Goal: Task Accomplishment & Management: Use online tool/utility

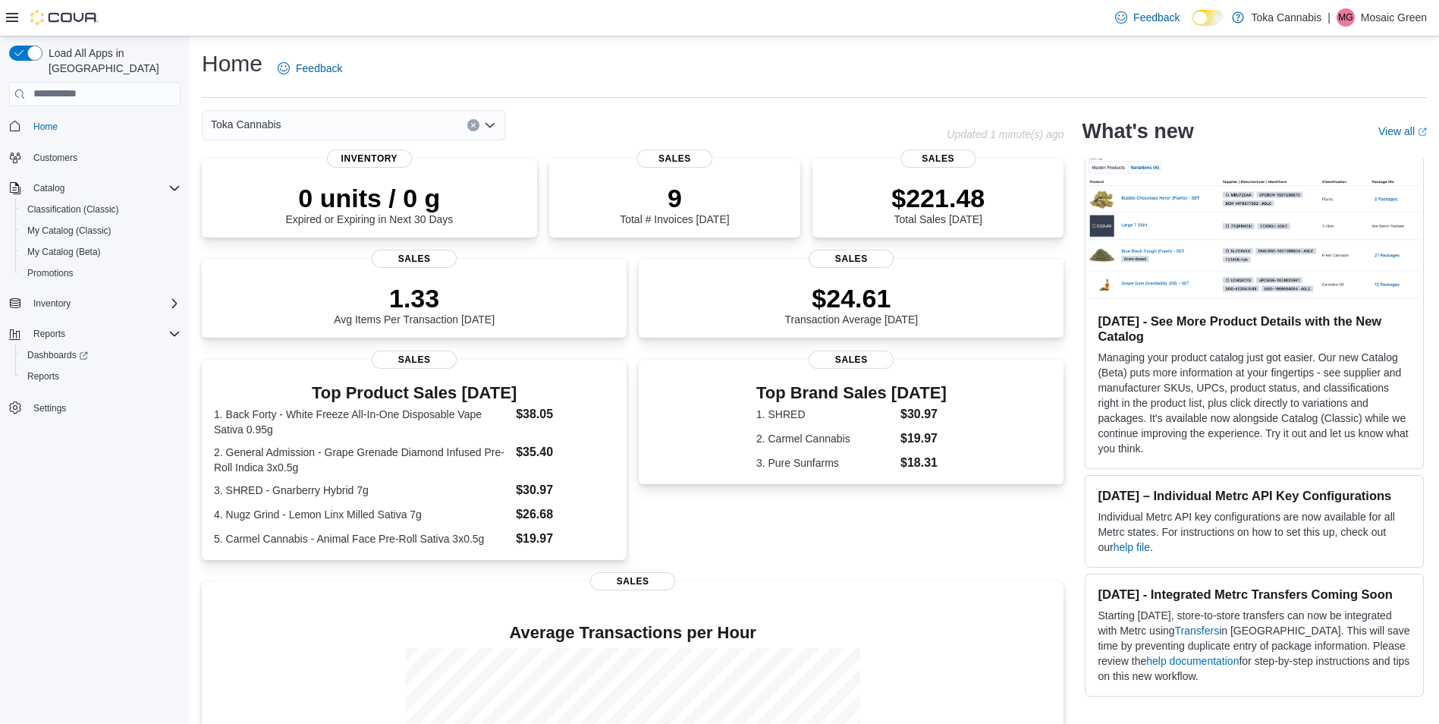
scroll to position [683, 0]
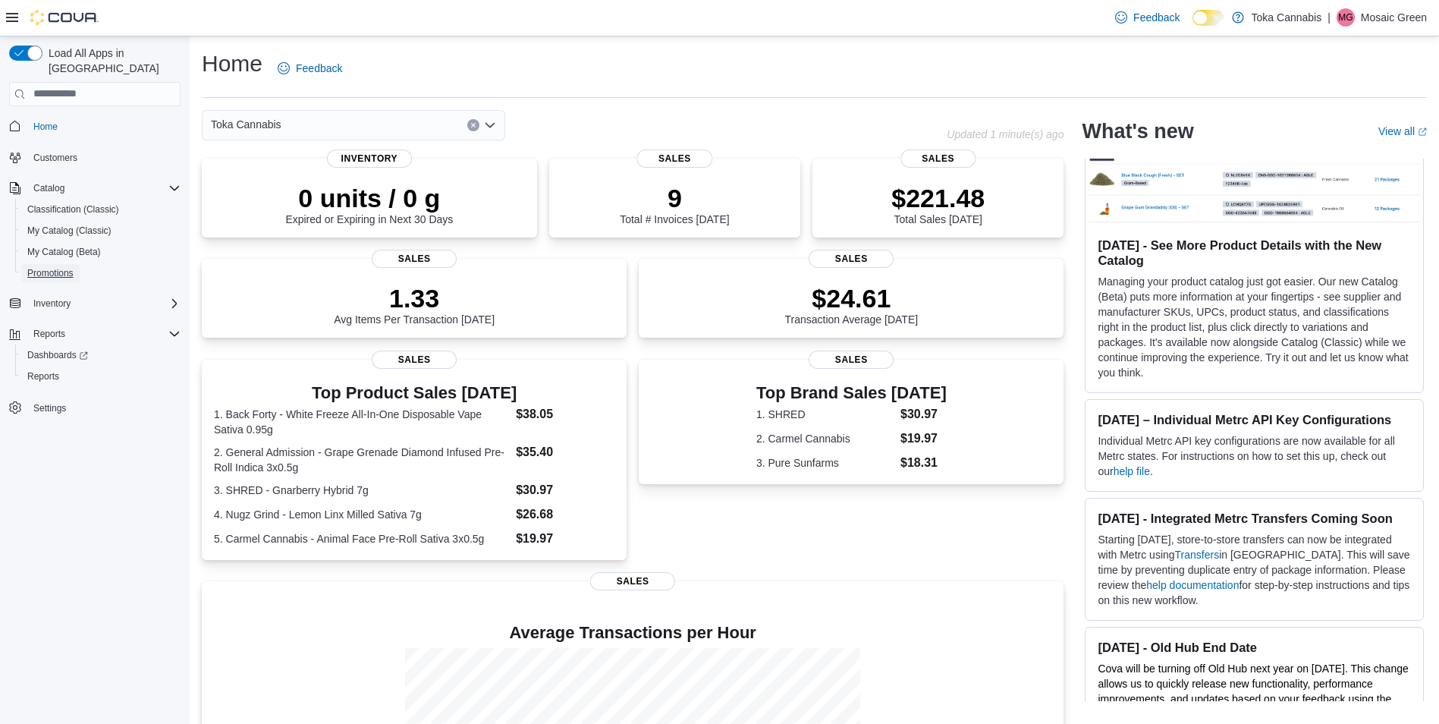
click at [69, 267] on span "Promotions" at bounding box center [50, 273] width 46 height 12
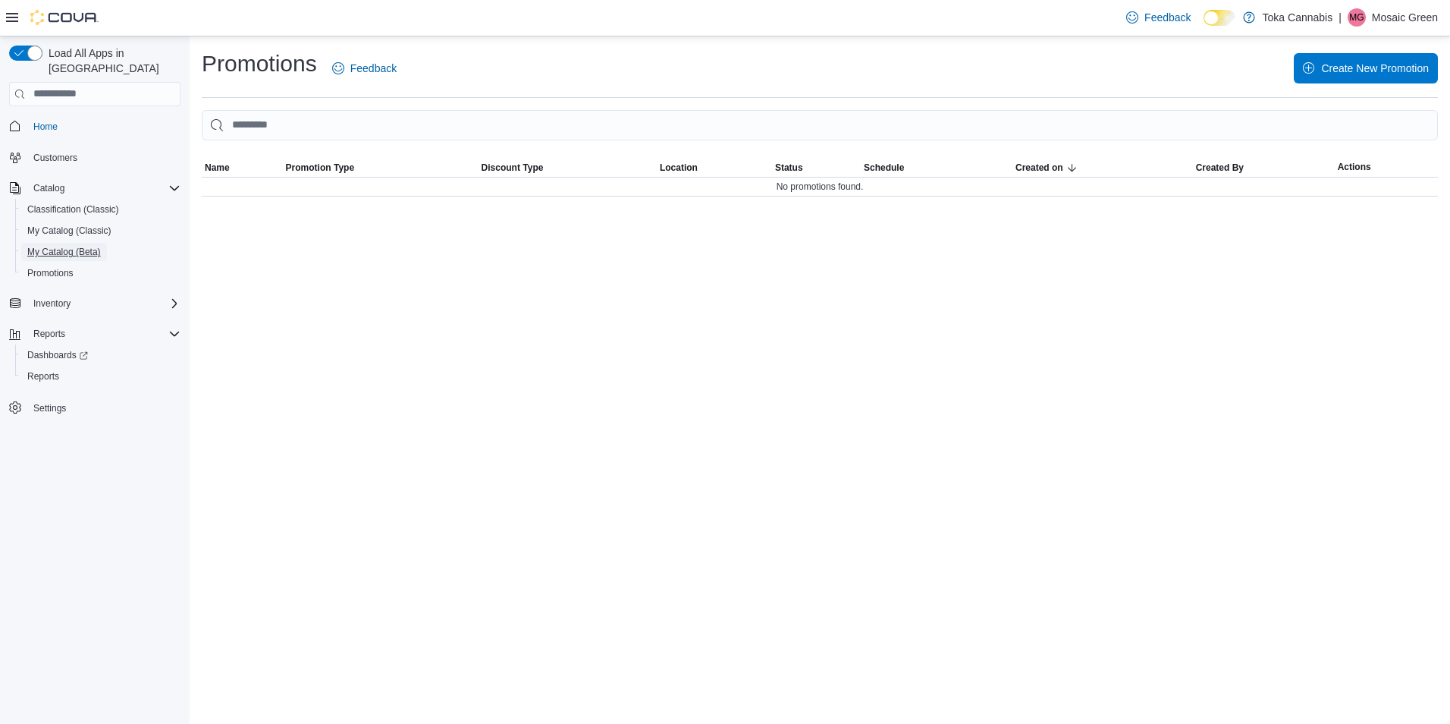
click at [55, 246] on span "My Catalog (Beta)" at bounding box center [64, 252] width 74 height 12
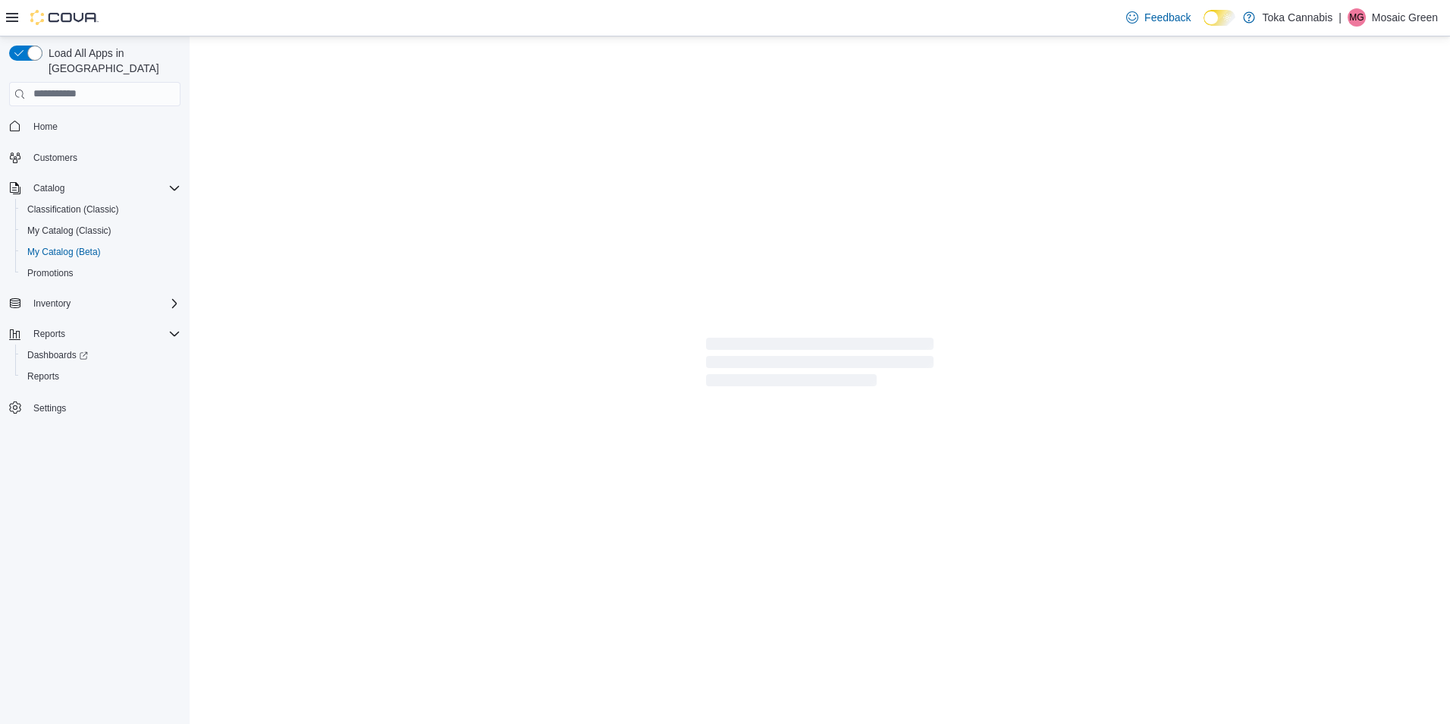
select select "**********"
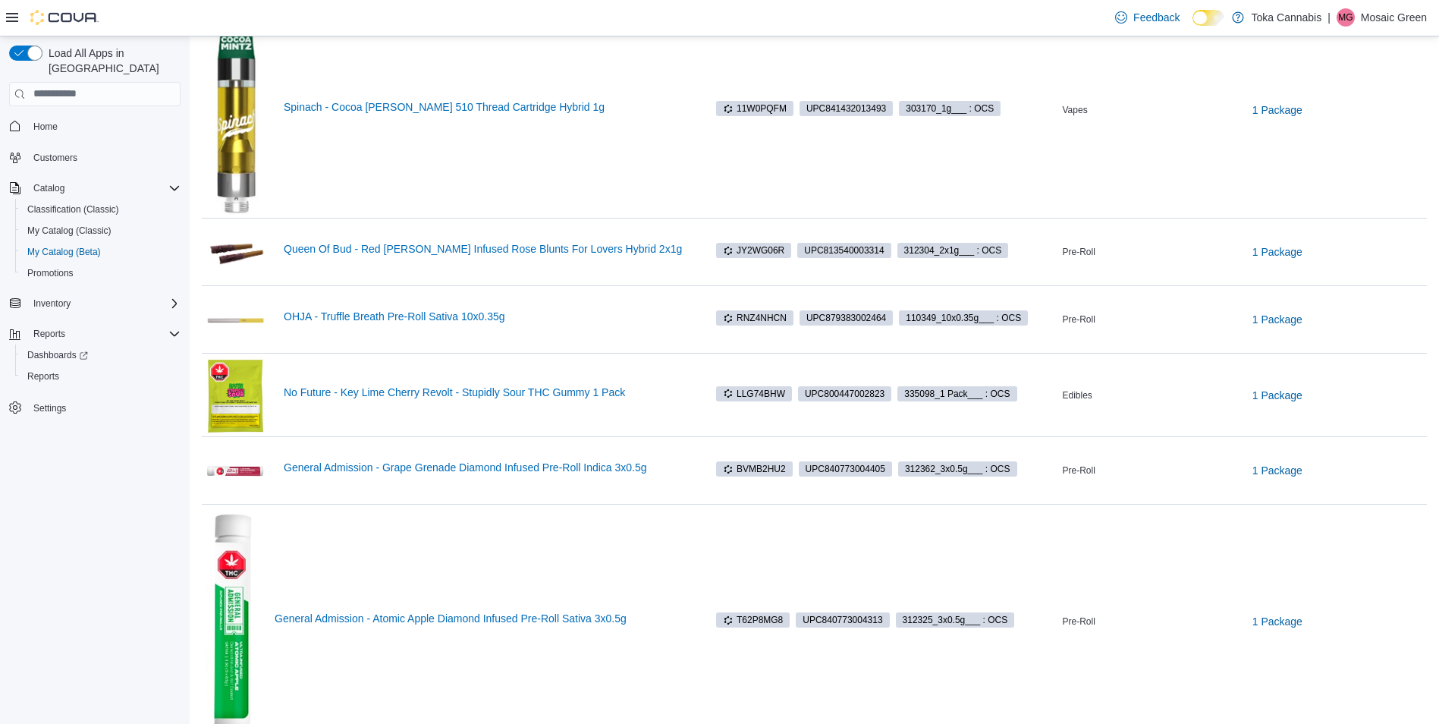
scroll to position [1289, 0]
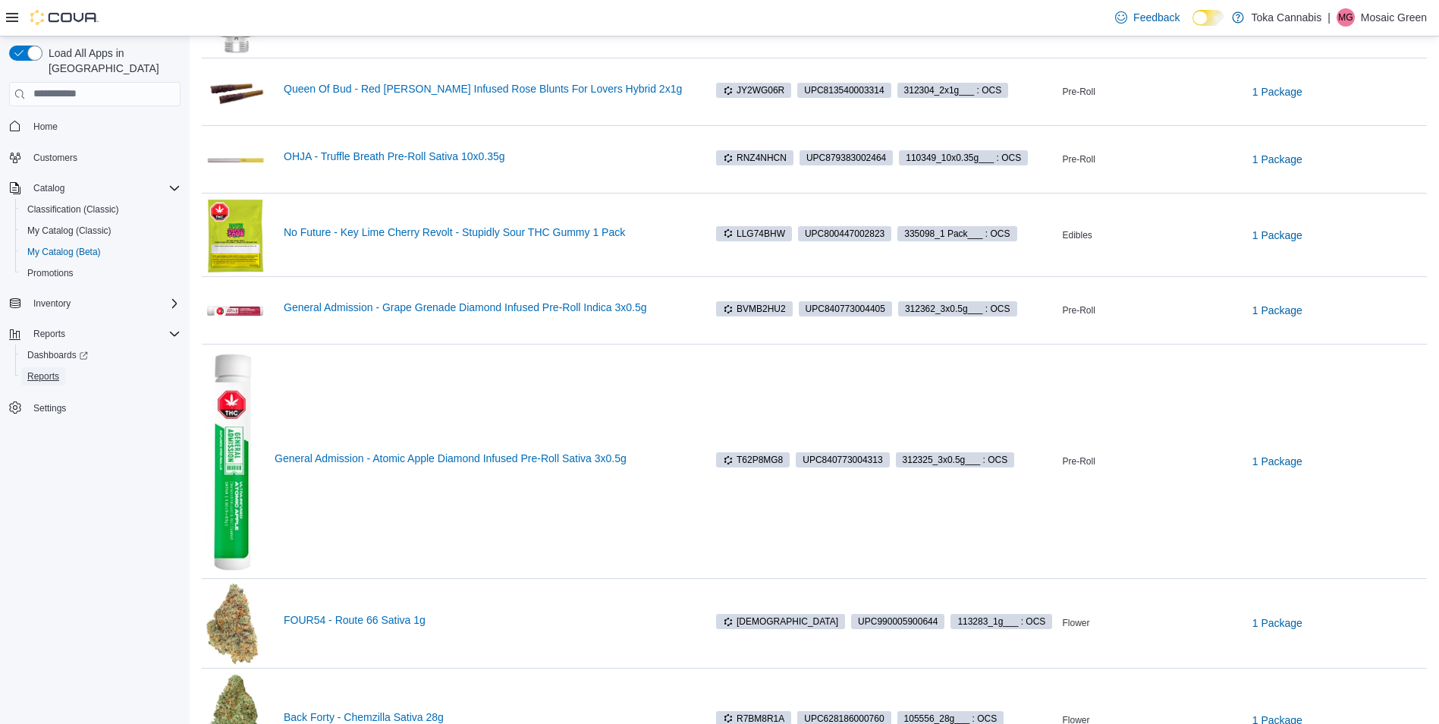
click at [54, 370] on span "Reports" at bounding box center [43, 376] width 32 height 12
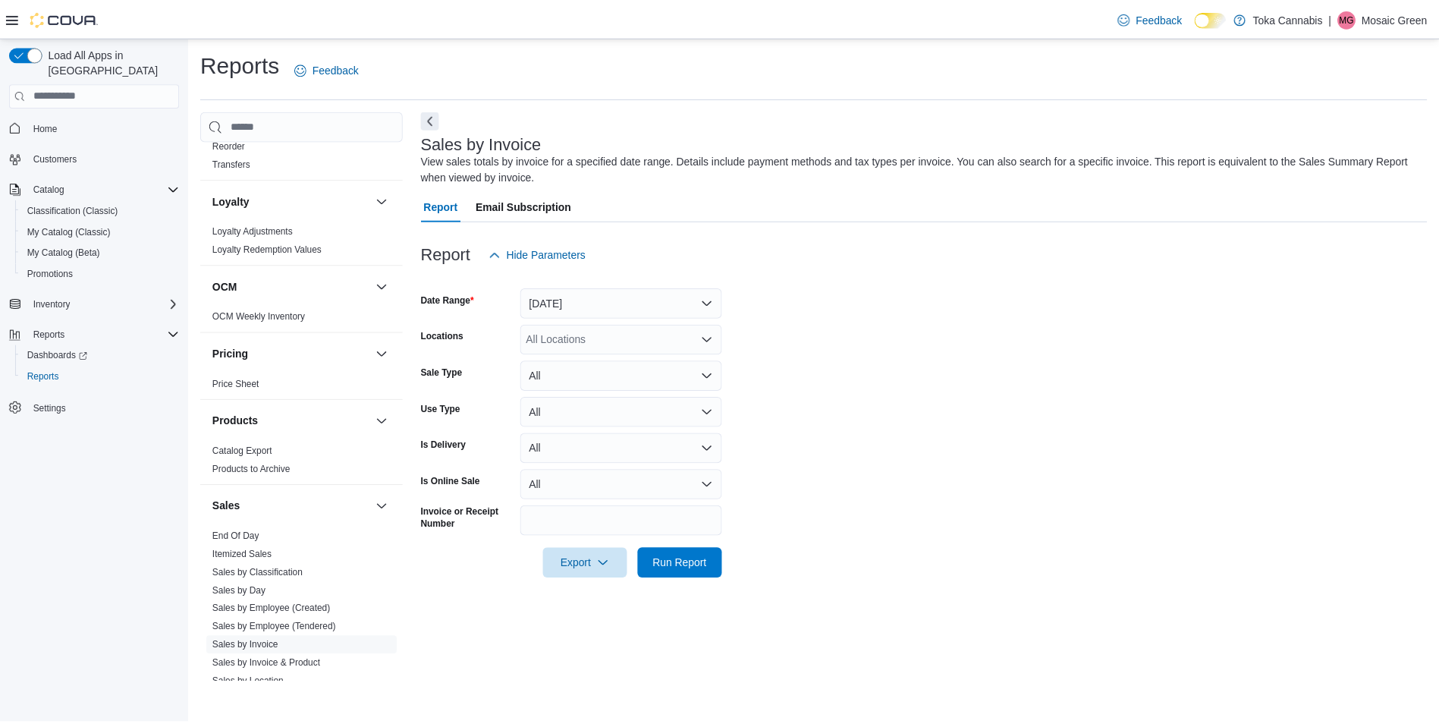
scroll to position [531, 0]
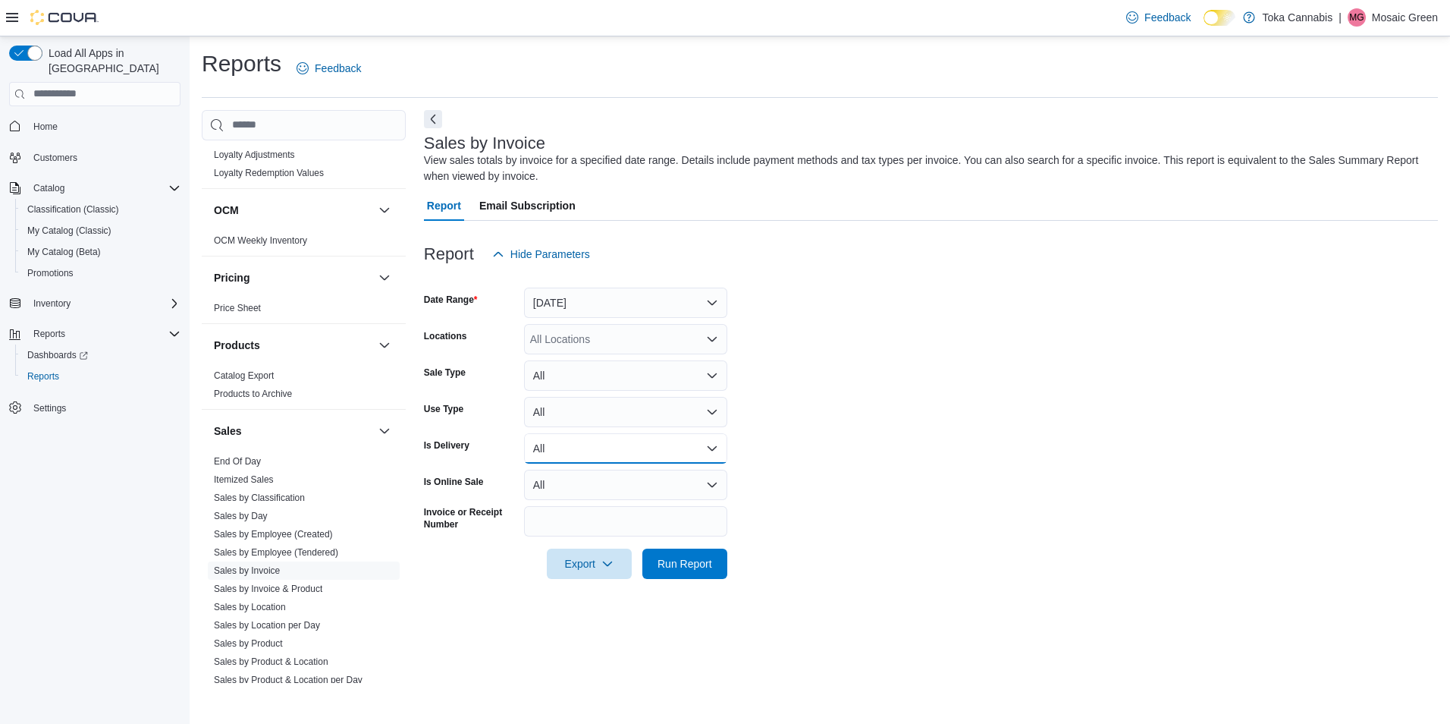
click at [629, 456] on button "All" at bounding box center [625, 448] width 203 height 30
click at [629, 453] on button "All" at bounding box center [625, 448] width 203 height 30
click at [635, 493] on button "All" at bounding box center [625, 485] width 203 height 30
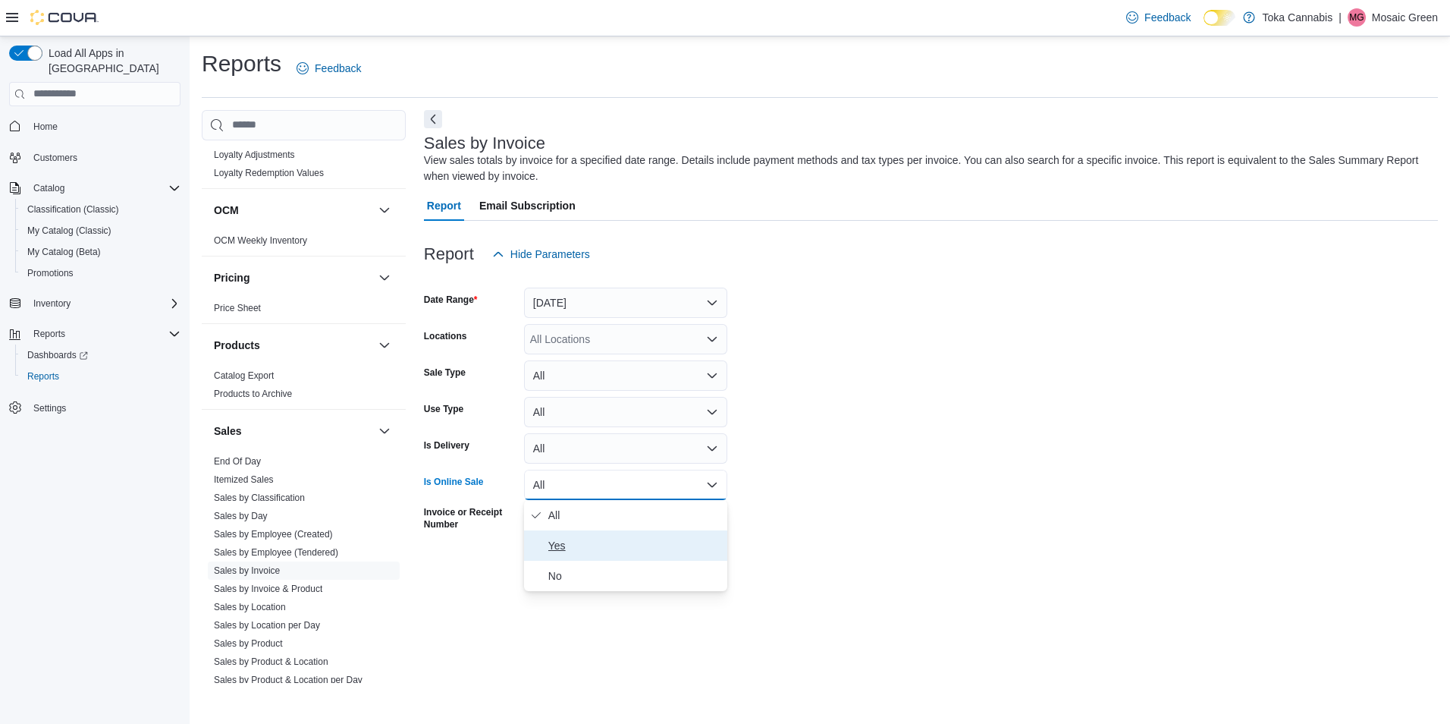
click at [595, 546] on span "Yes" at bounding box center [634, 545] width 173 height 18
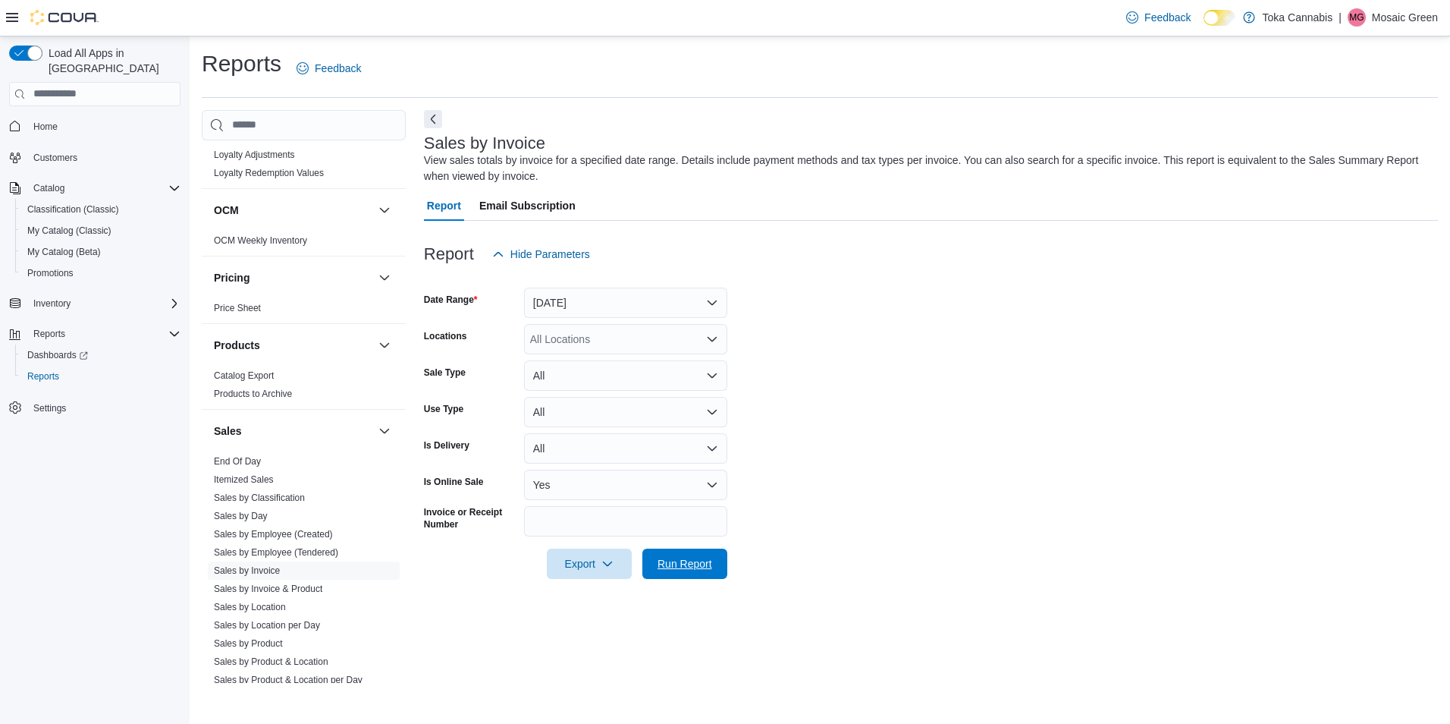
click at [698, 562] on span "Run Report" at bounding box center [685, 563] width 55 height 15
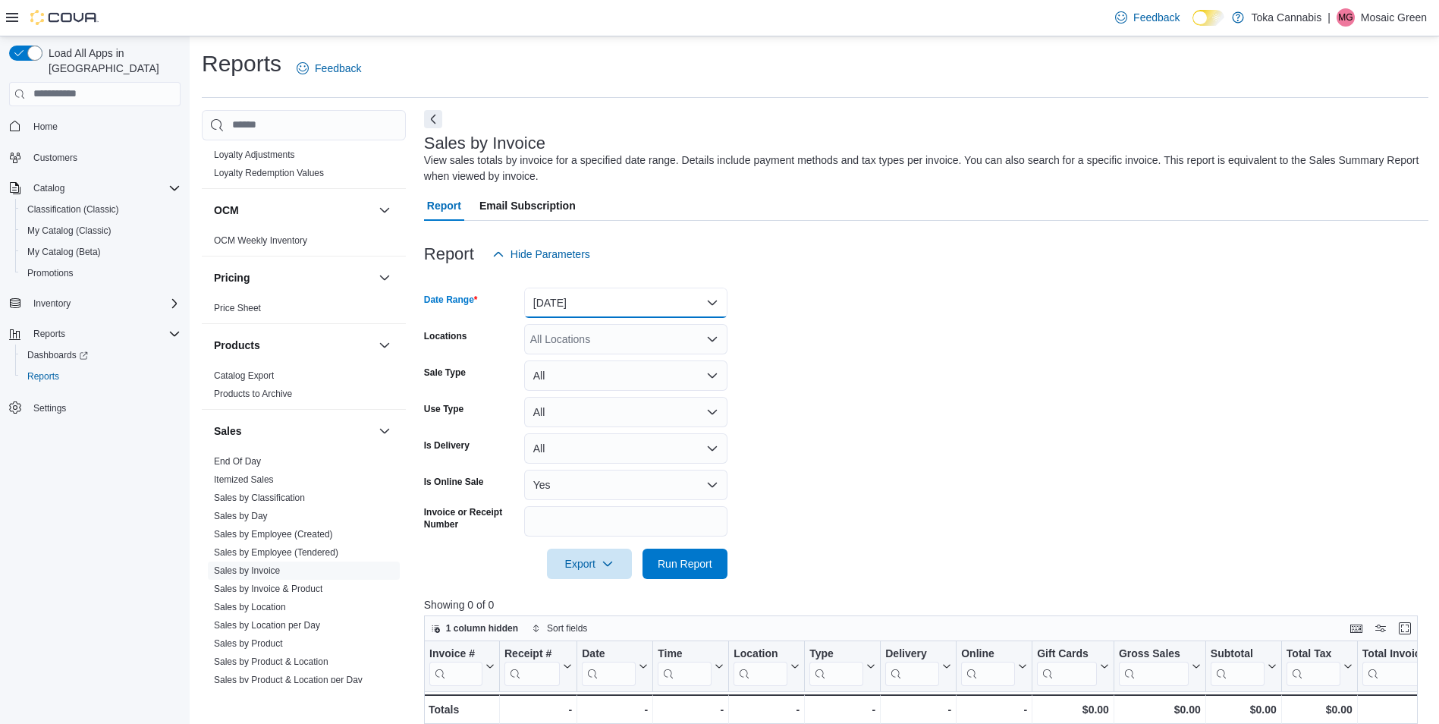
click at [684, 309] on button "[DATE]" at bounding box center [625, 302] width 203 height 30
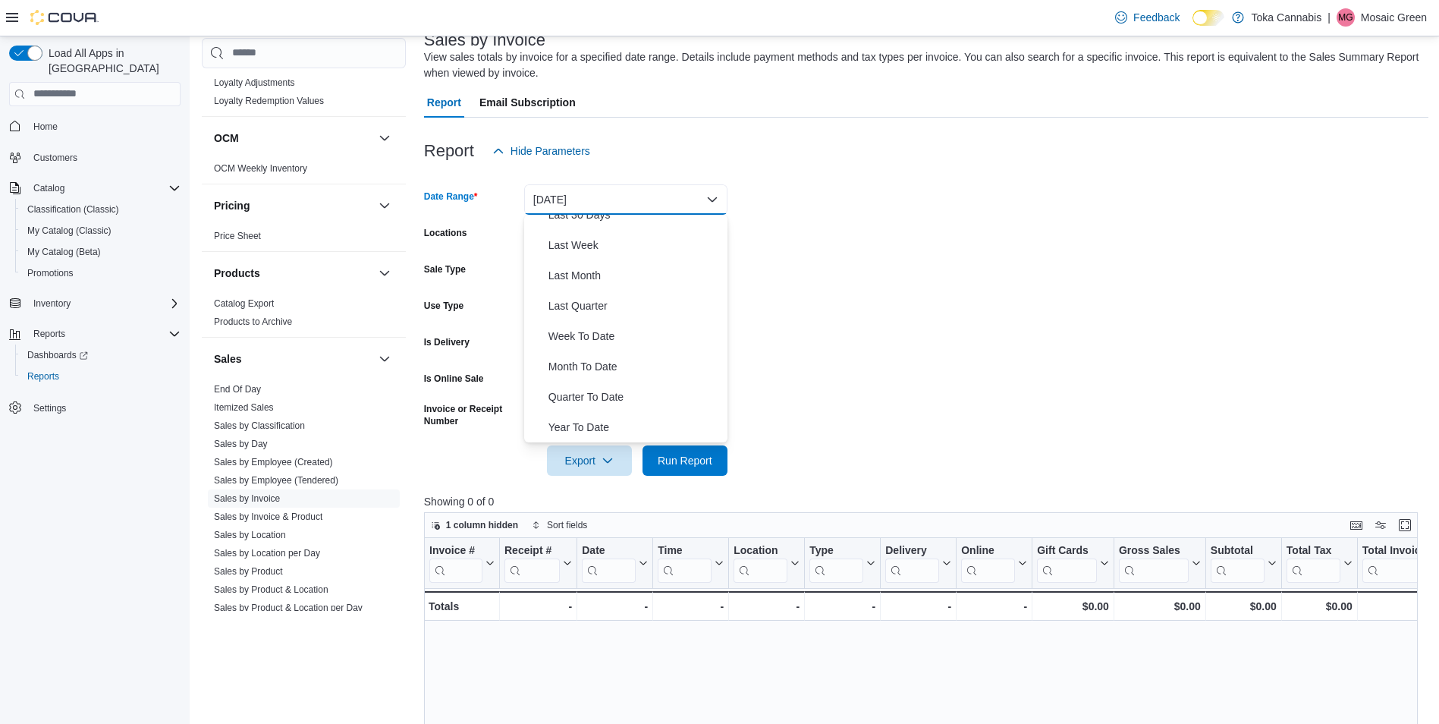
scroll to position [152, 0]
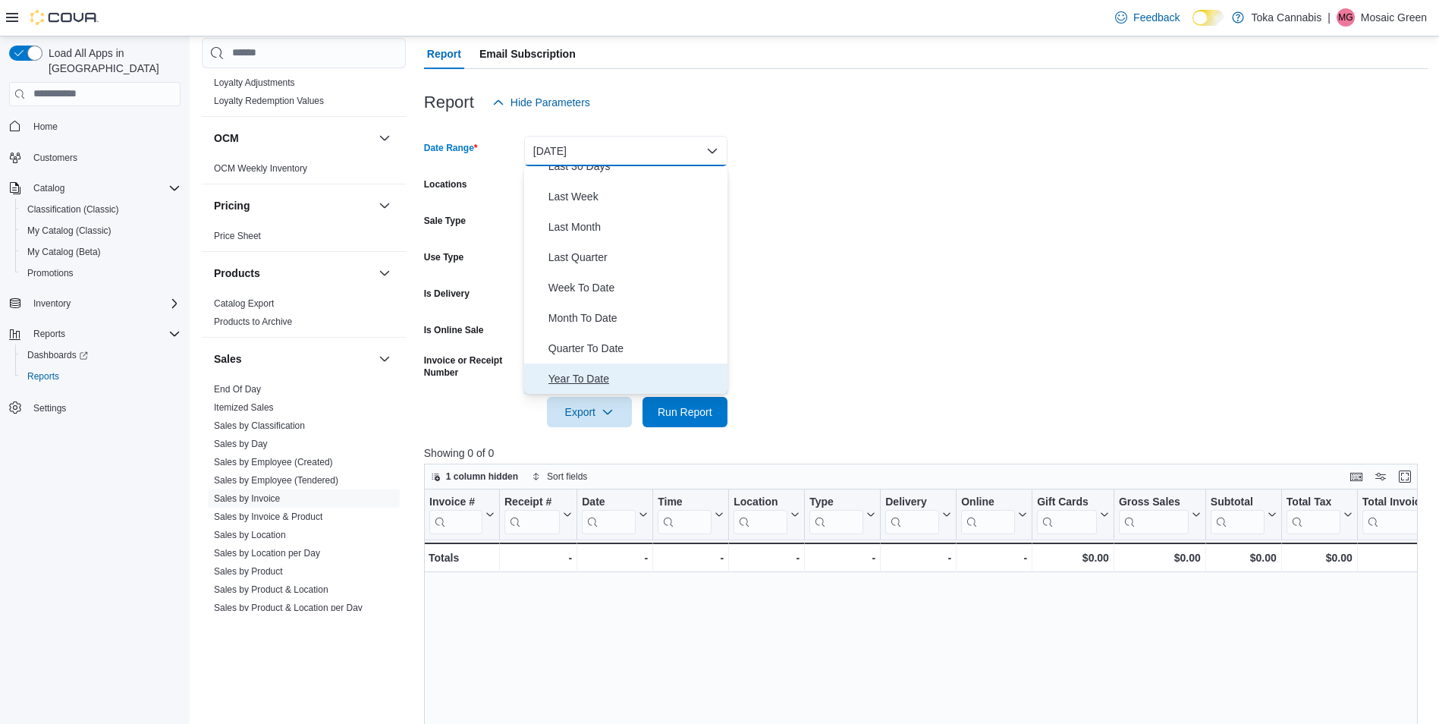
click at [626, 377] on span "Year To Date" at bounding box center [634, 378] width 173 height 18
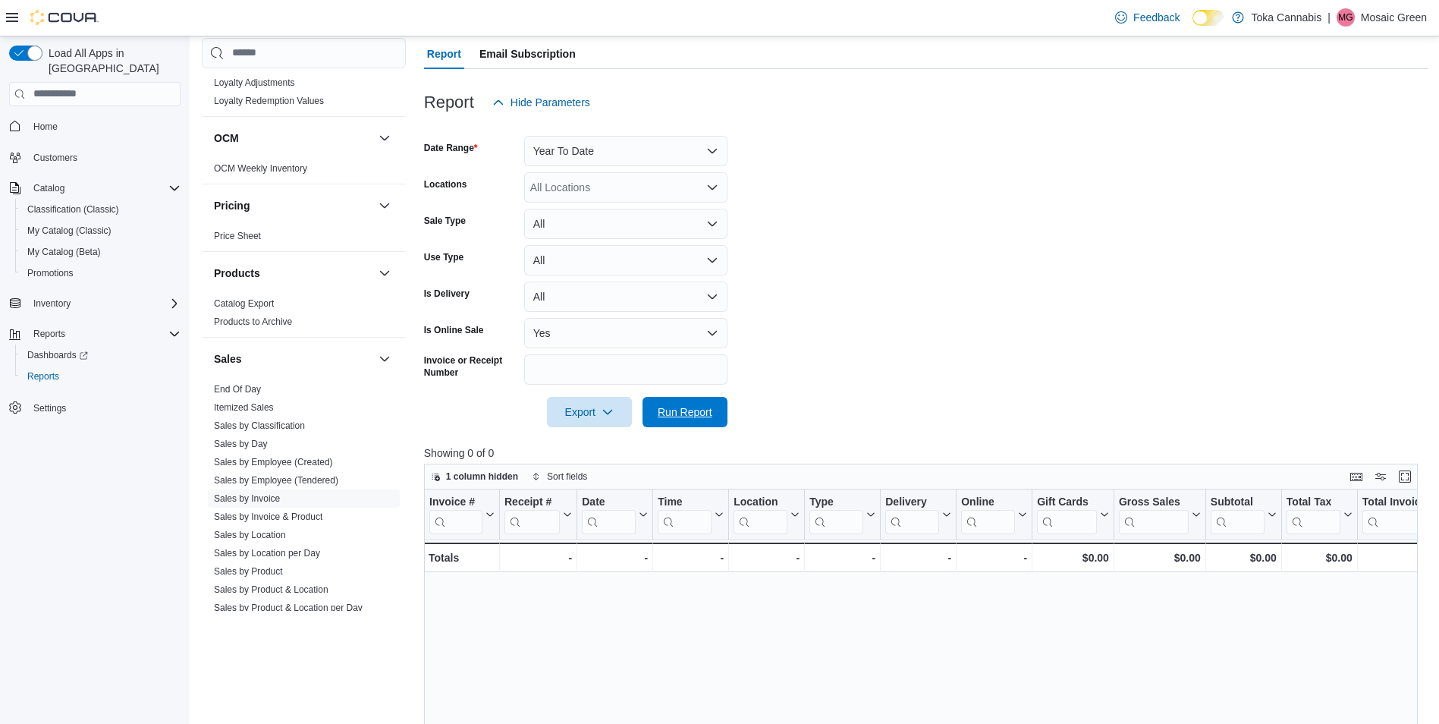
click at [705, 419] on span "Run Report" at bounding box center [685, 412] width 67 height 30
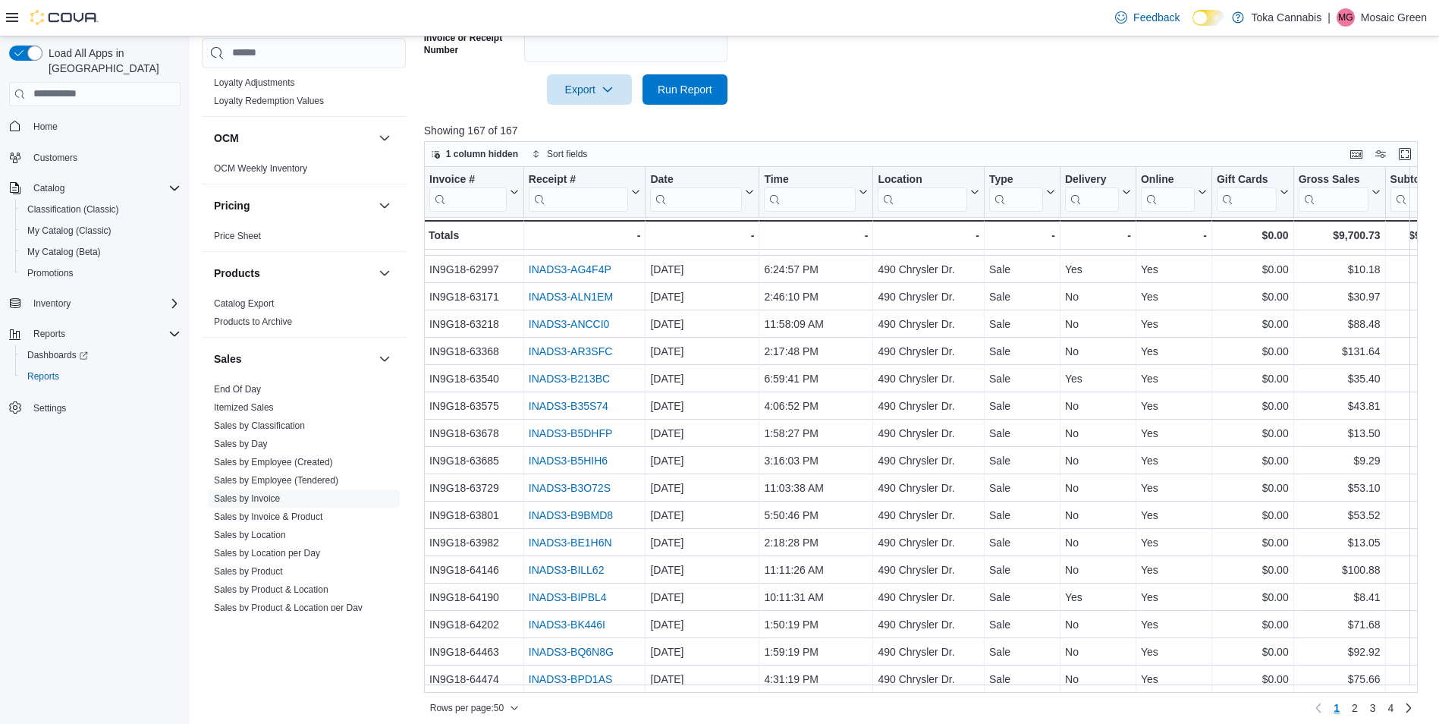
scroll to position [482, 0]
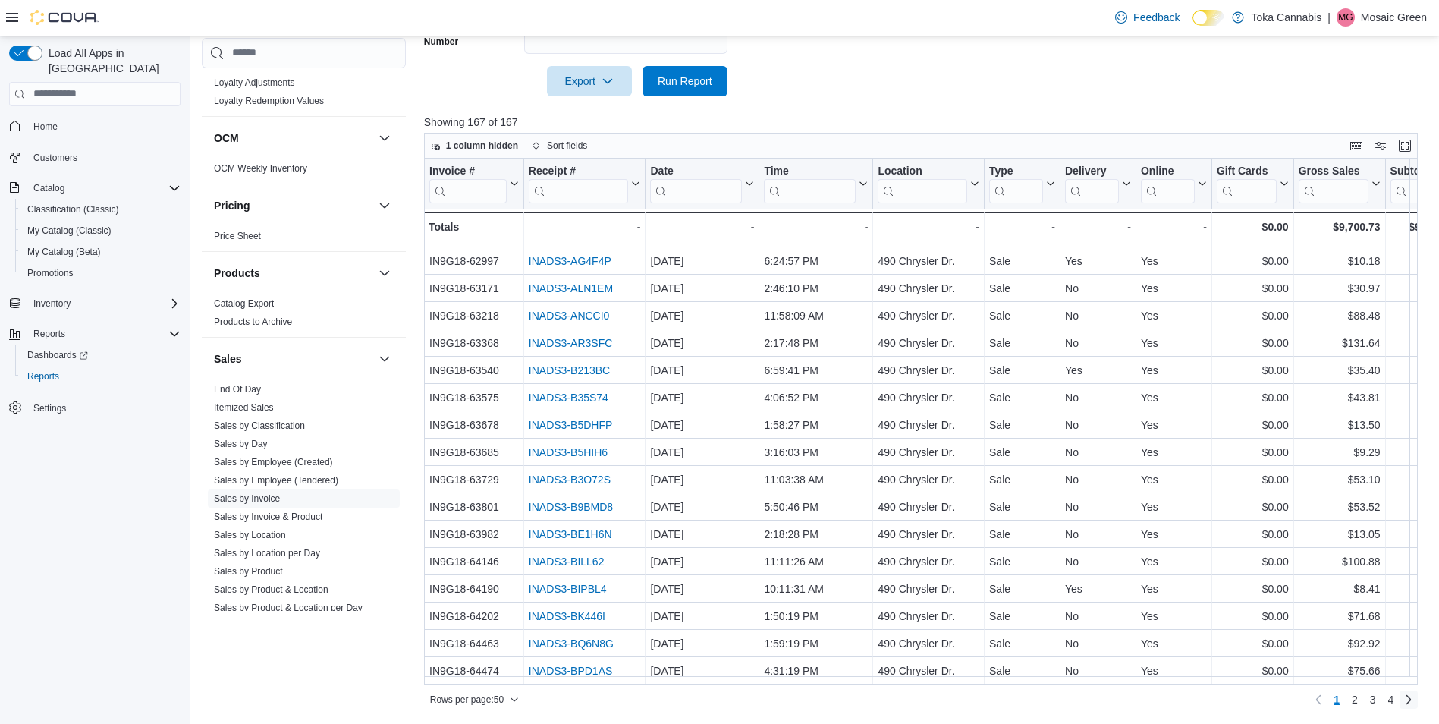
click at [1418, 701] on link "Next page" at bounding box center [1408, 699] width 18 height 18
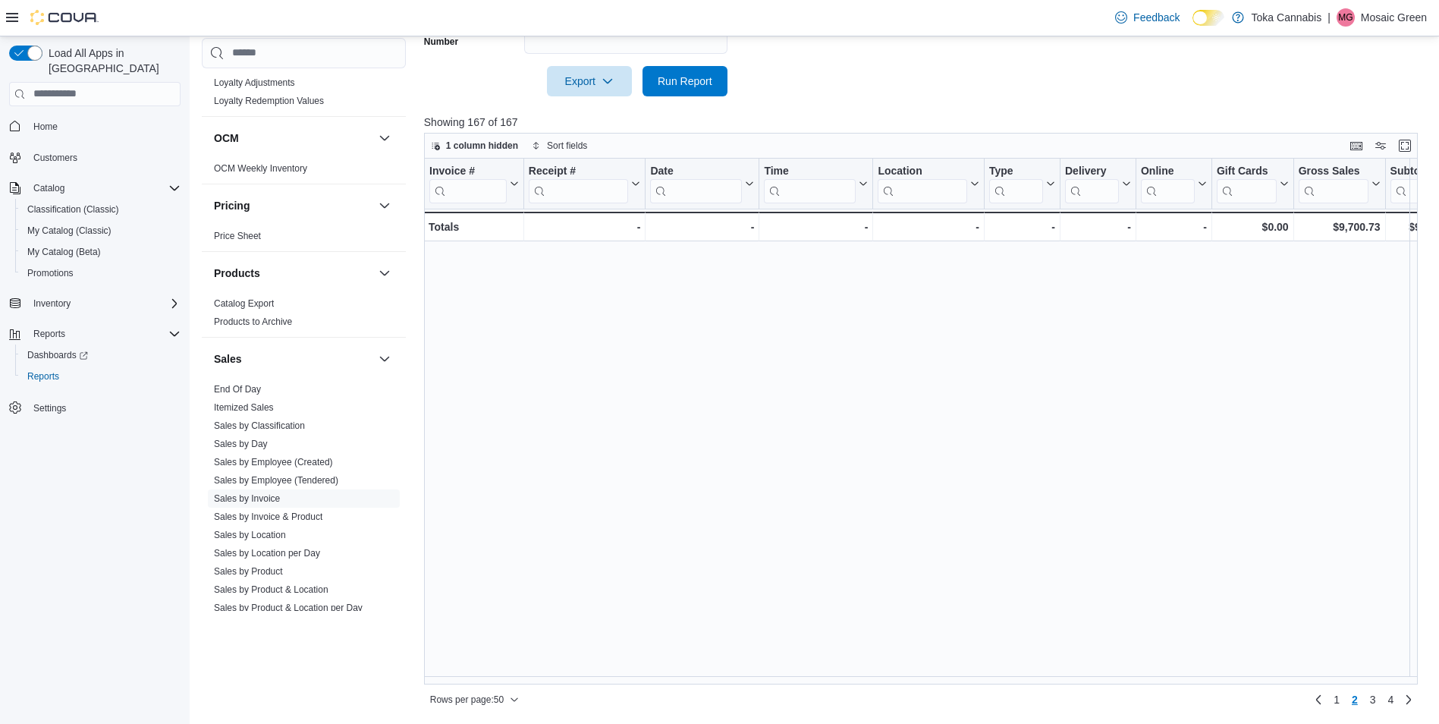
scroll to position [0, 0]
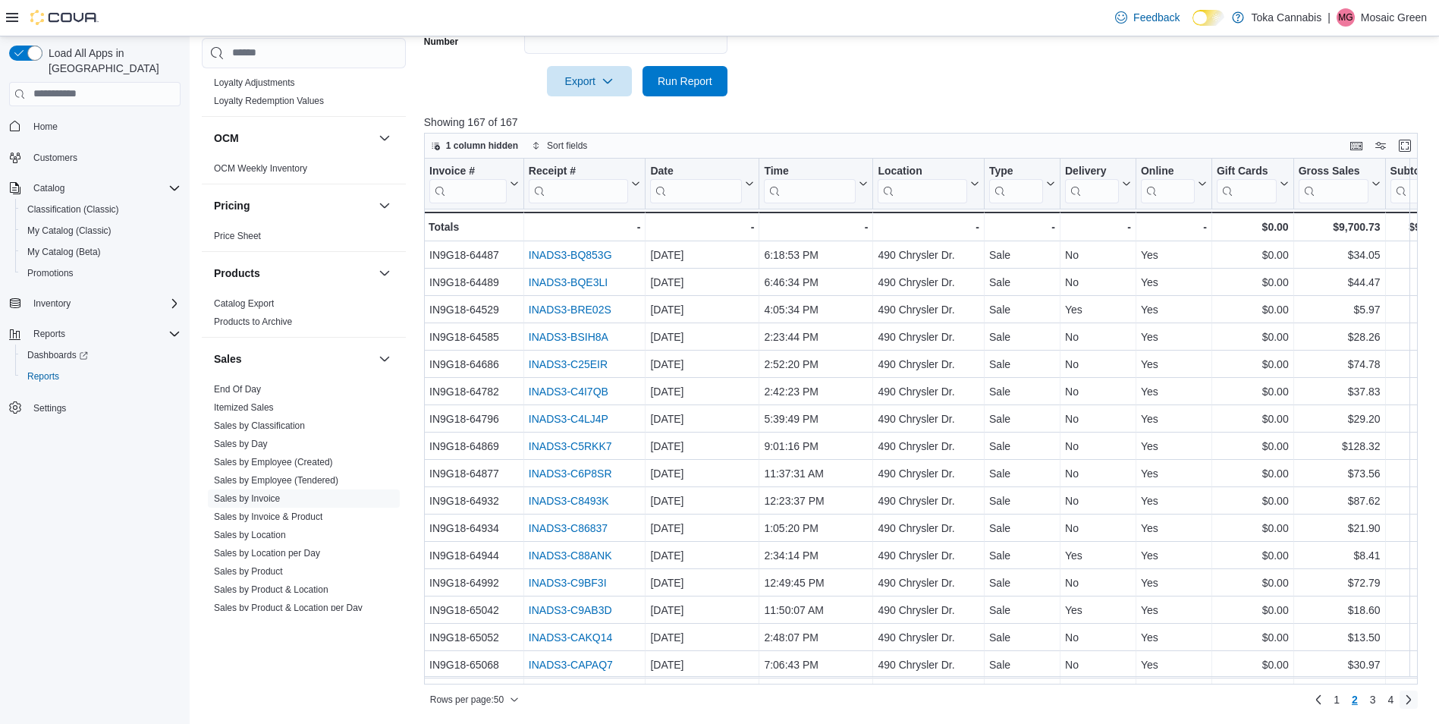
click at [1418, 702] on link "Next page" at bounding box center [1408, 699] width 18 height 18
